Goal: Task Accomplishment & Management: Complete application form

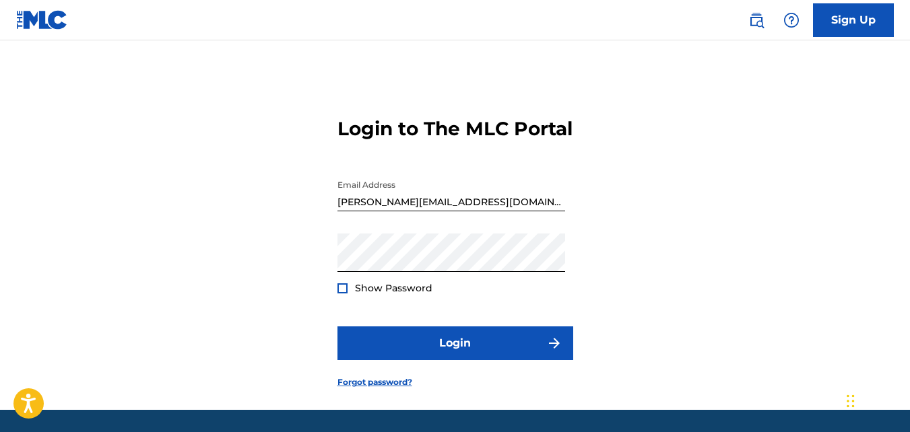
click at [341, 294] on div at bounding box center [342, 289] width 10 height 10
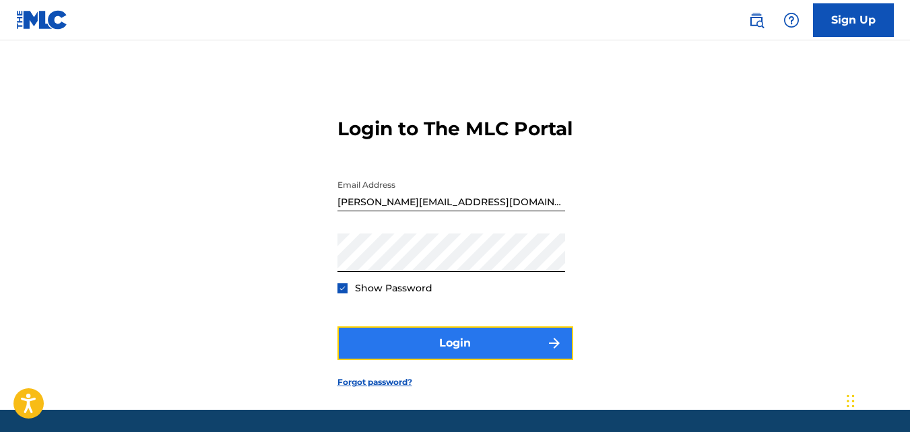
click at [433, 360] on button "Login" at bounding box center [455, 344] width 236 height 34
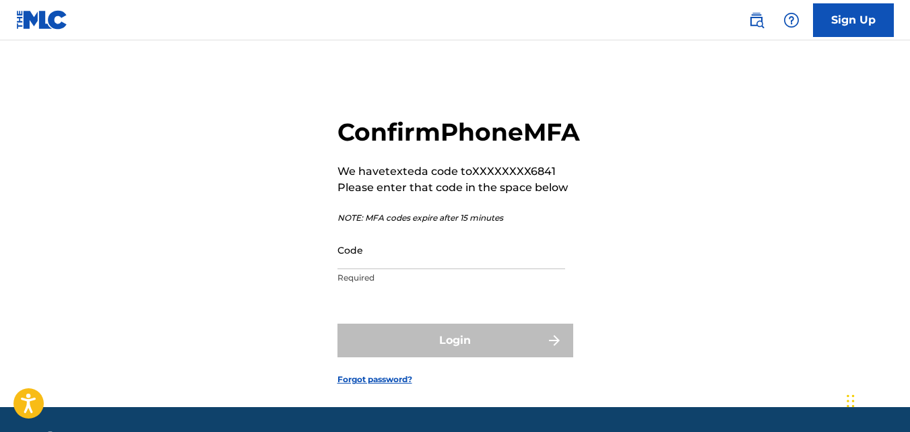
click at [335, 317] on div "Confirm Phone MFA We have texted a code to XXXXXXXX6841 Please enter that code …" at bounding box center [455, 240] width 910 height 333
click at [347, 269] on input "Code" at bounding box center [451, 250] width 228 height 38
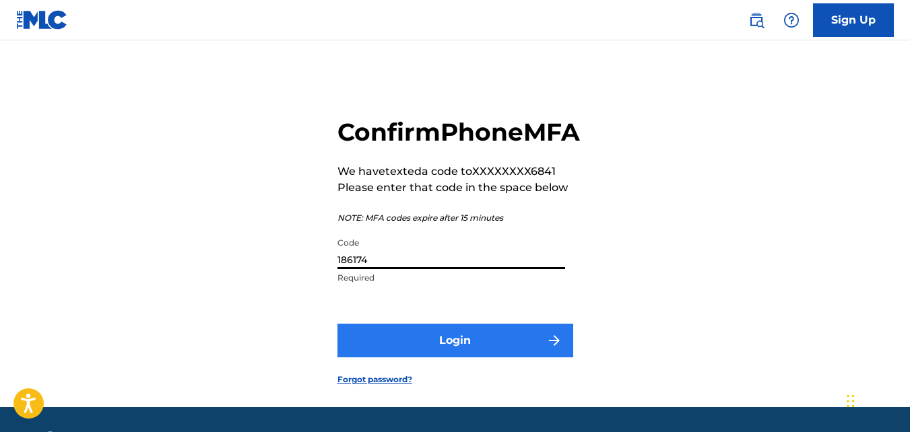
type input "186174"
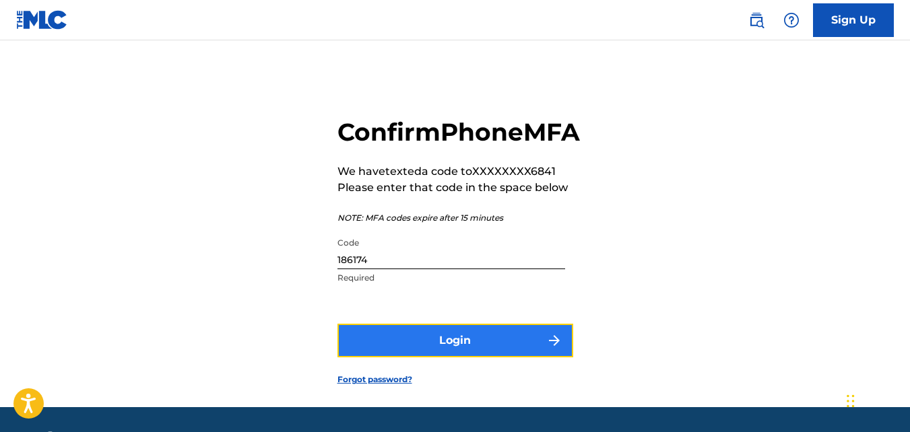
click at [396, 358] on button "Login" at bounding box center [455, 341] width 236 height 34
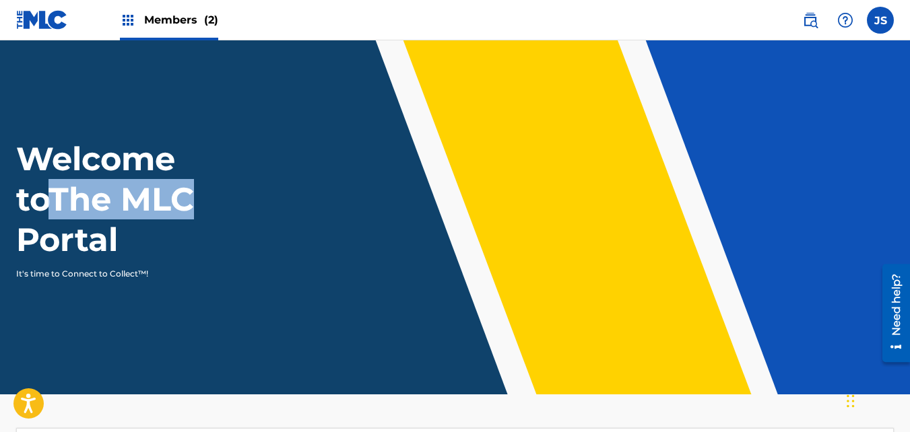
drag, startPoint x: 909, startPoint y: 145, endPoint x: 917, endPoint y: 189, distance: 44.5
click at [909, 189] on html "Consent Details [#IABV2SETTINGS#] About This website uses cookies We use cookie…" at bounding box center [455, 216] width 910 height 432
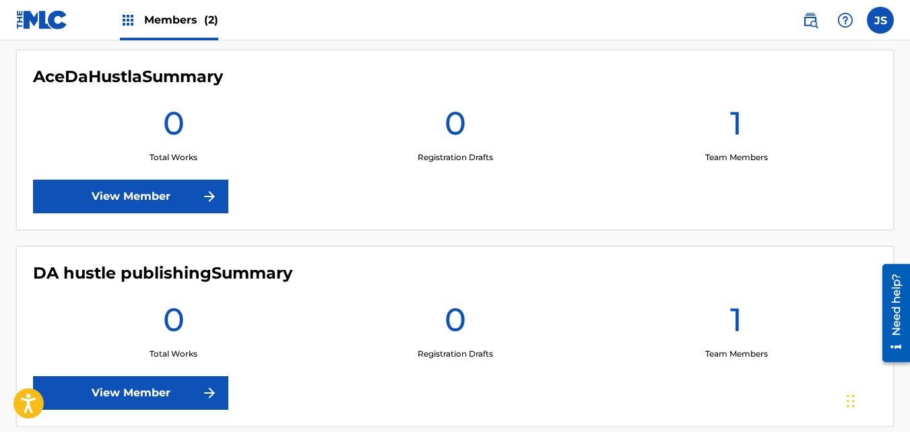
click at [128, 22] on img at bounding box center [128, 20] width 16 height 16
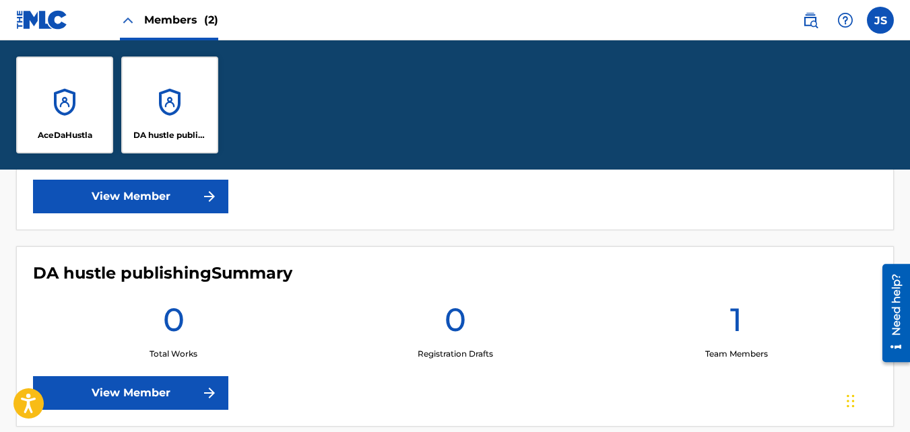
scroll to position [583, 0]
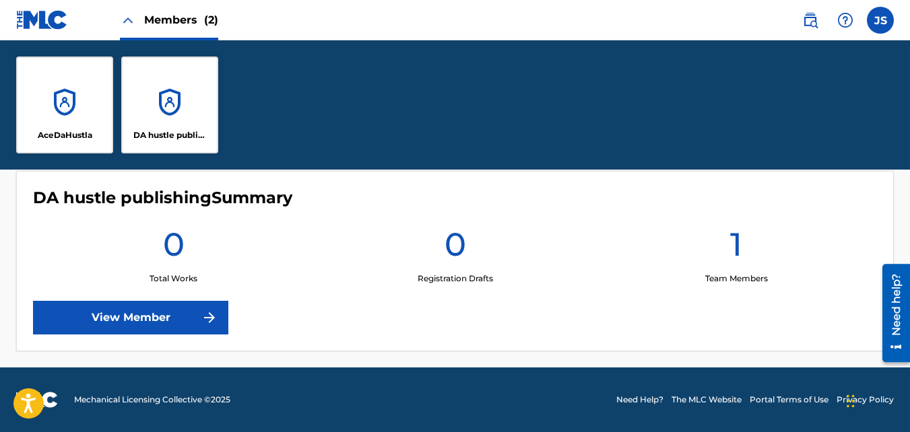
drag, startPoint x: 911, startPoint y: 406, endPoint x: 13, endPoint y: 69, distance: 959.8
click at [185, 94] on div "DA hustle publishing" at bounding box center [169, 105] width 97 height 97
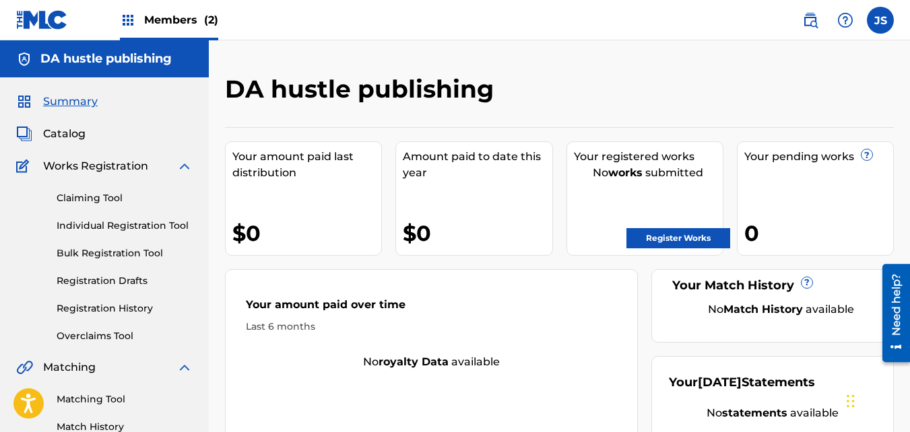
click at [183, 20] on span "Members (2)" at bounding box center [181, 19] width 74 height 15
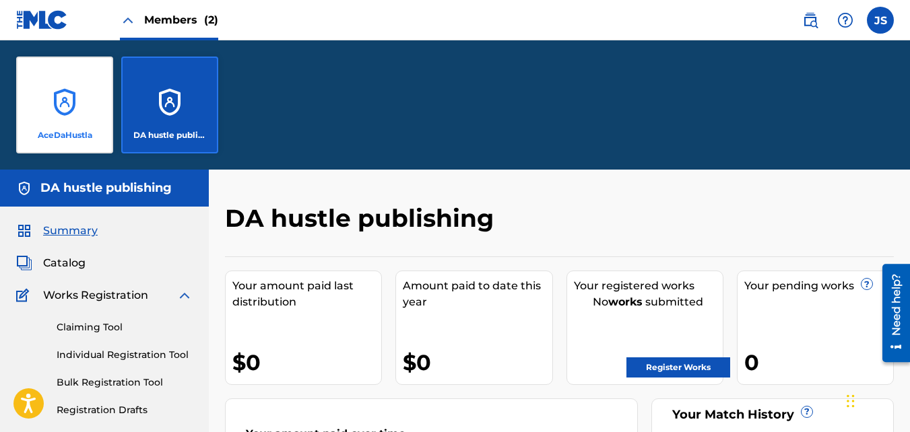
click at [48, 95] on div "AceDaHustla" at bounding box center [64, 105] width 97 height 97
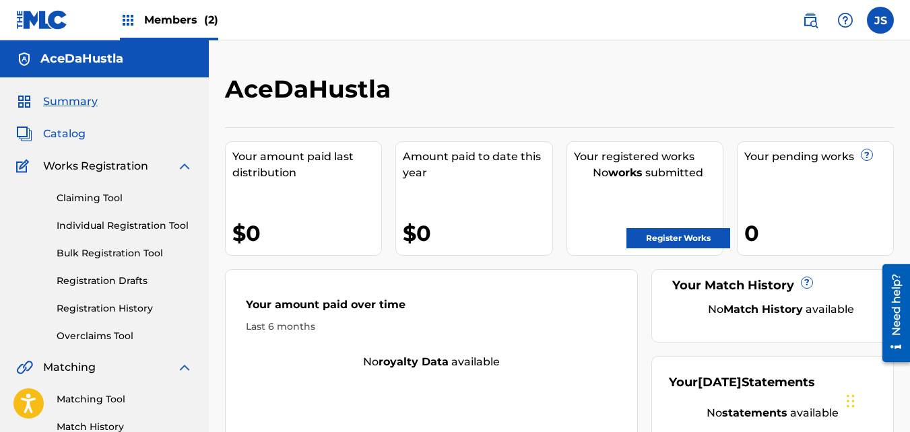
click at [63, 139] on span "Catalog" at bounding box center [64, 134] width 42 height 16
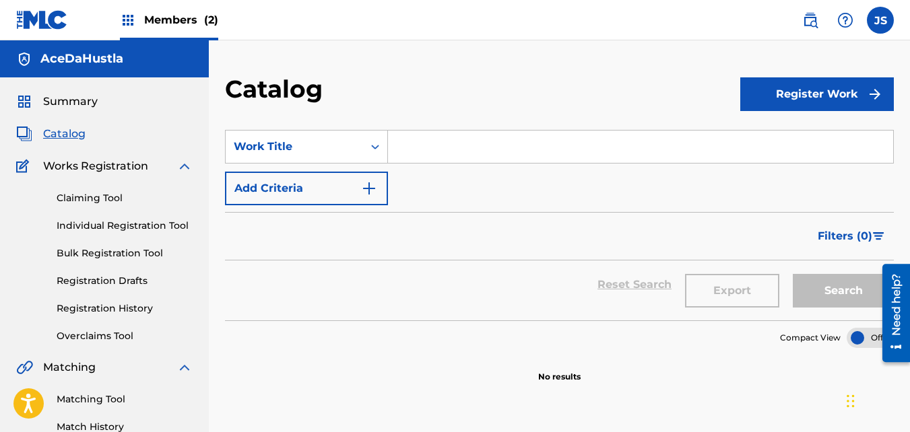
click at [67, 175] on div "Claiming Tool Individual Registration Tool Bulk Registration Tool Registration …" at bounding box center [104, 258] width 176 height 169
click at [76, 164] on span "Works Registration" at bounding box center [95, 166] width 105 height 16
click at [187, 160] on img at bounding box center [184, 166] width 16 height 16
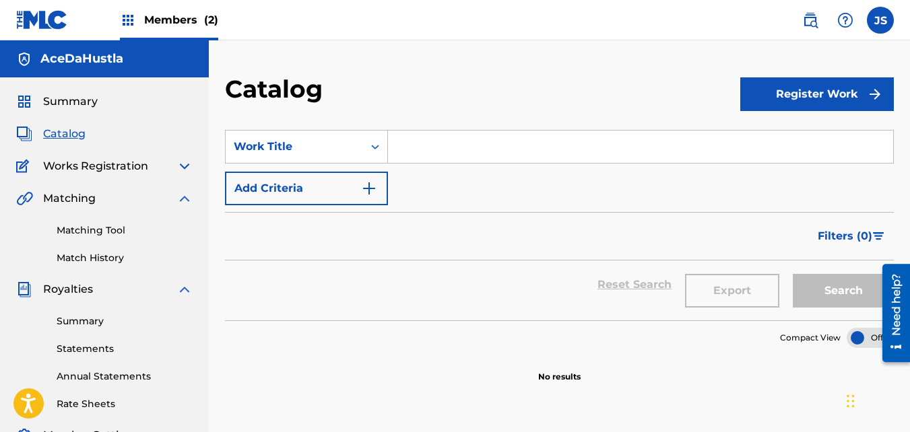
click at [181, 203] on img at bounding box center [184, 199] width 16 height 16
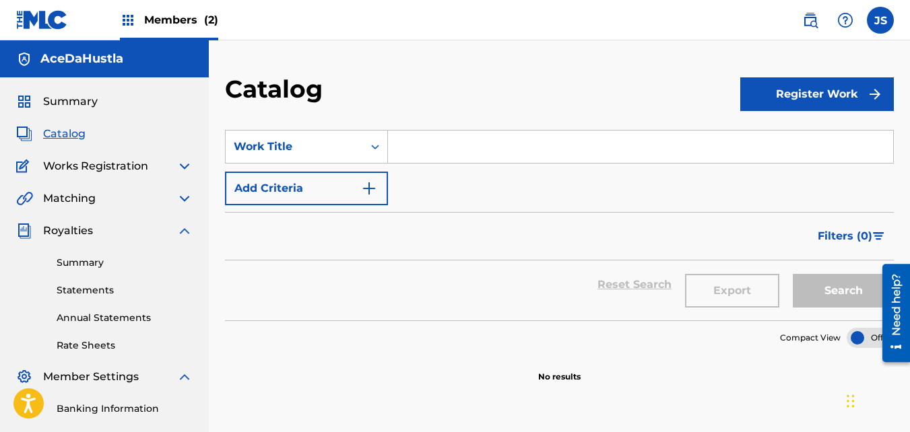
click at [184, 232] on img at bounding box center [184, 231] width 16 height 16
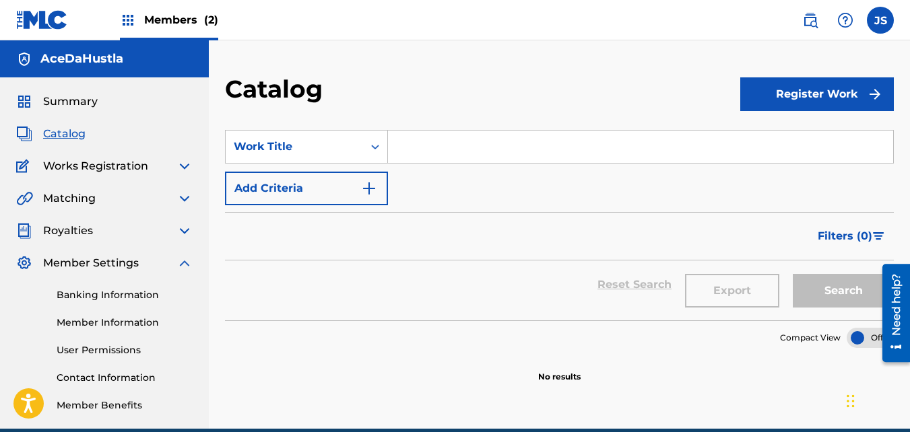
click at [185, 264] on img at bounding box center [184, 263] width 16 height 16
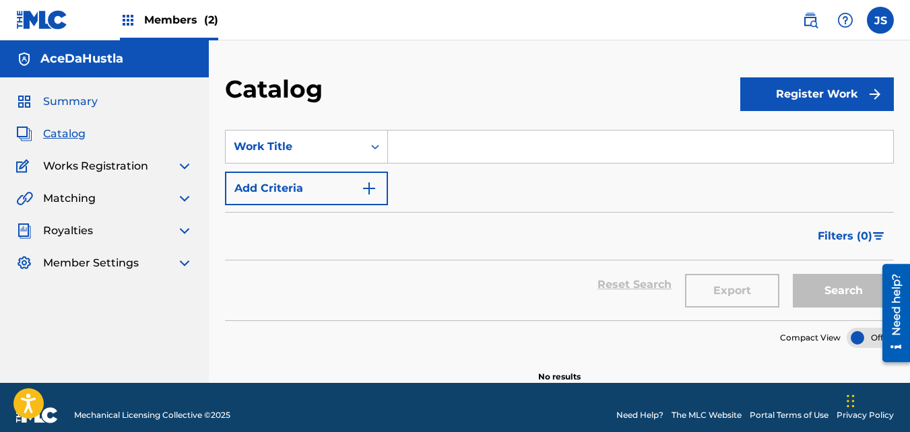
click at [48, 98] on span "Summary" at bounding box center [70, 102] width 55 height 16
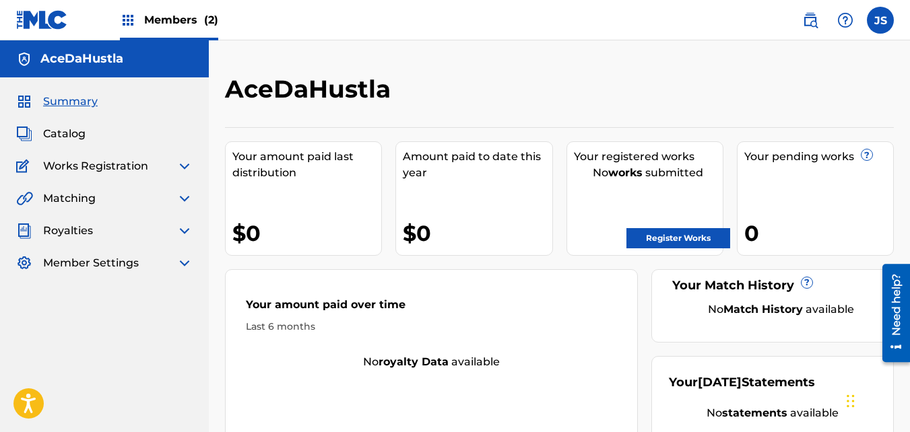
click at [125, 19] on img at bounding box center [128, 20] width 16 height 16
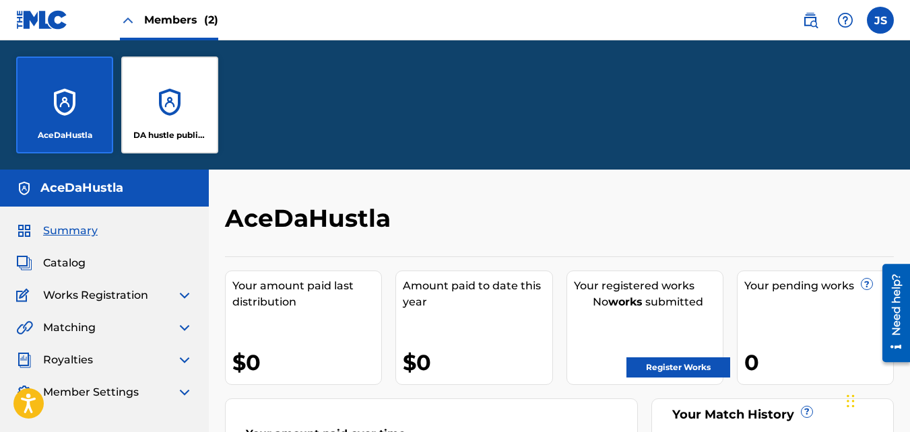
click at [28, 65] on div "AceDaHustla" at bounding box center [64, 105] width 97 height 97
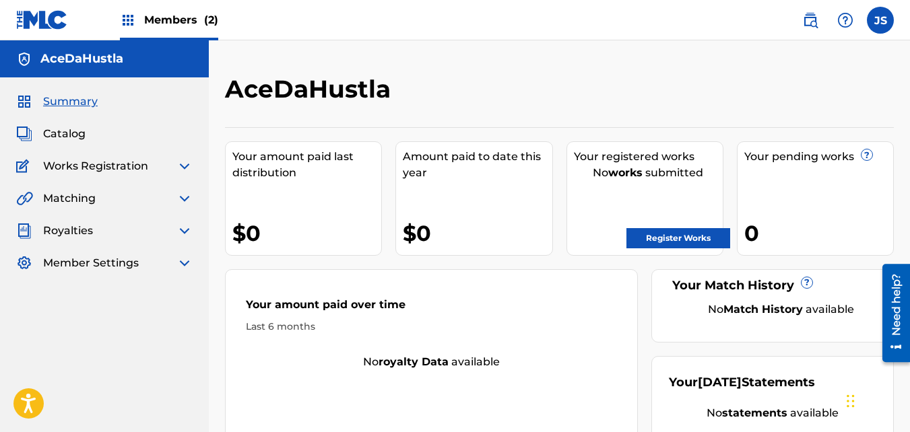
click at [123, 14] on img at bounding box center [128, 20] width 16 height 16
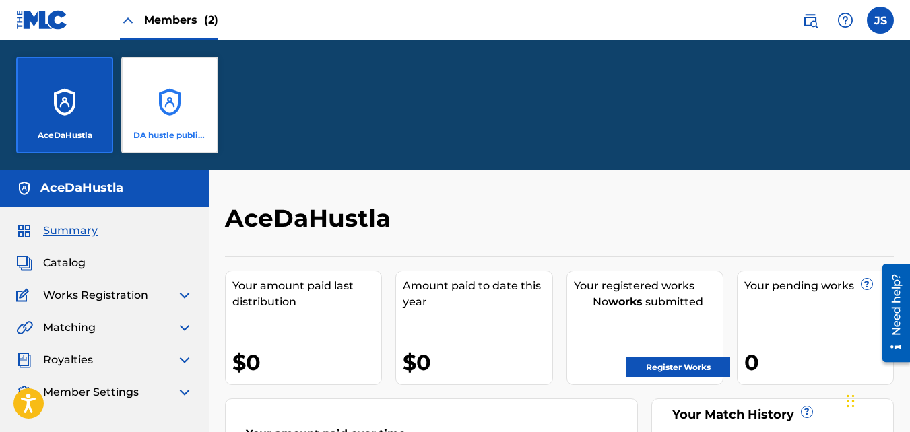
click at [168, 93] on div "DA hustle publishing" at bounding box center [169, 105] width 97 height 97
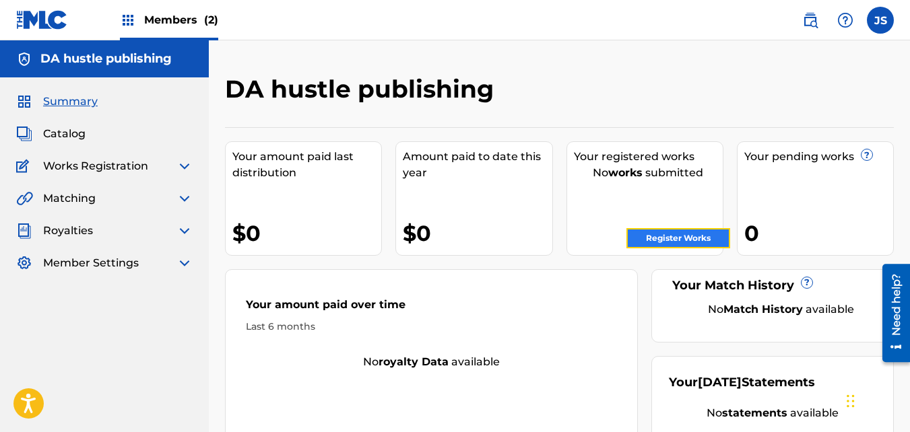
click at [659, 236] on link "Register Works" at bounding box center [678, 238] width 104 height 20
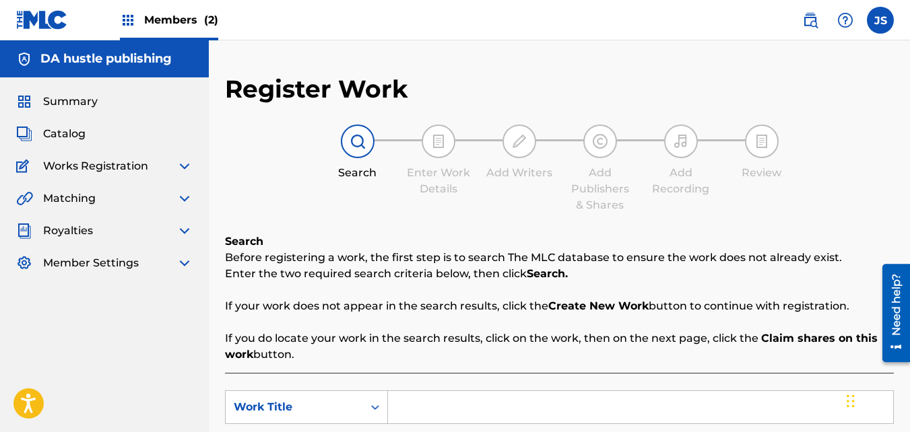
drag, startPoint x: 909, startPoint y: 57, endPoint x: 913, endPoint y: 94, distance: 37.3
click at [909, 94] on html "Consent Details [#IABV2SETTINGS#] About This website uses cookies We use cookie…" at bounding box center [455, 216] width 910 height 432
click at [185, 164] on img at bounding box center [184, 166] width 16 height 16
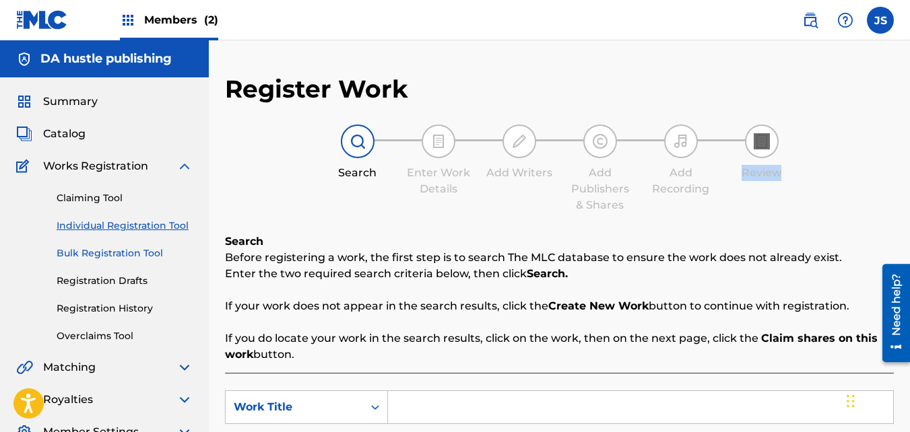
click at [112, 251] on link "Bulk Registration Tool" at bounding box center [125, 254] width 136 height 14
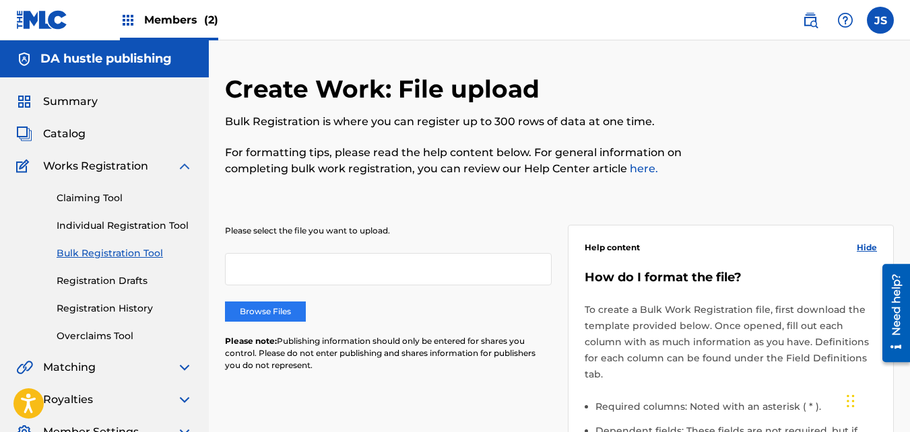
click at [254, 312] on label "Browse Files" at bounding box center [265, 312] width 81 height 20
click at [0, 0] on input "Browse Files" at bounding box center [0, 0] width 0 height 0
